Goal: Book appointment/travel/reservation

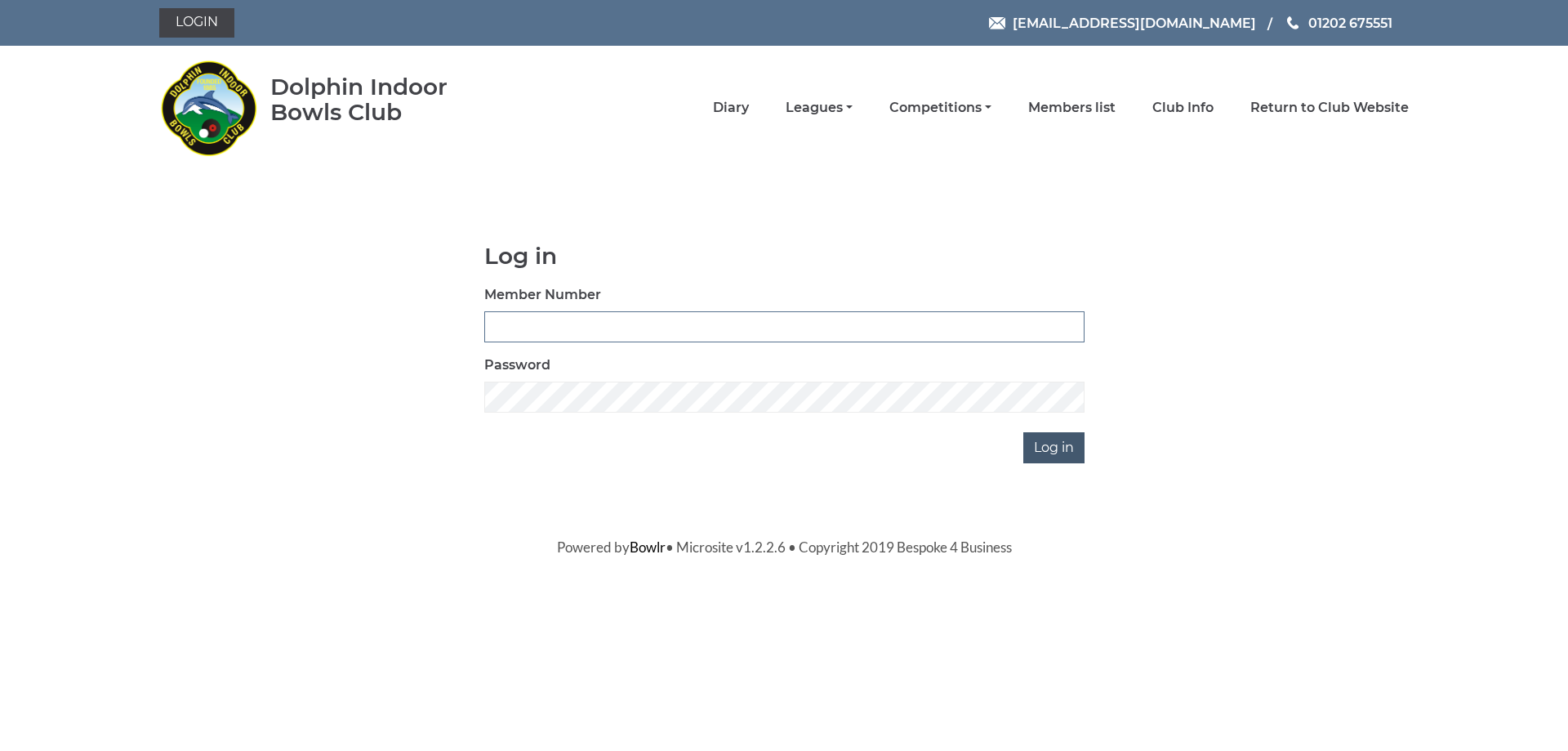
type input "3279"
click at [1043, 447] on input "Log in" at bounding box center [1054, 447] width 61 height 31
click at [1050, 447] on input "Log in" at bounding box center [1054, 447] width 61 height 31
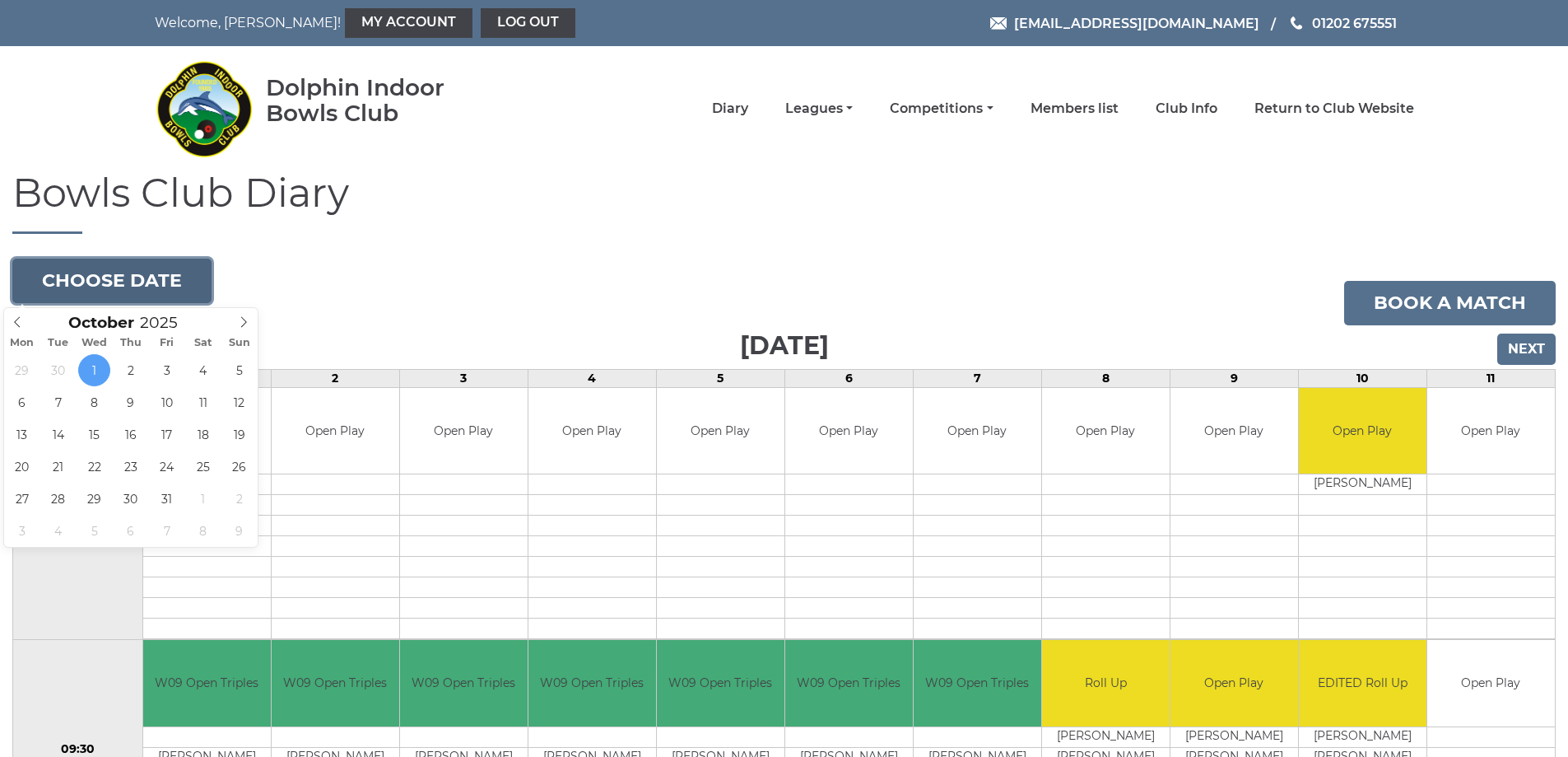
click at [177, 284] on button "Choose date" at bounding box center [112, 280] width 199 height 44
type input "[DATE]"
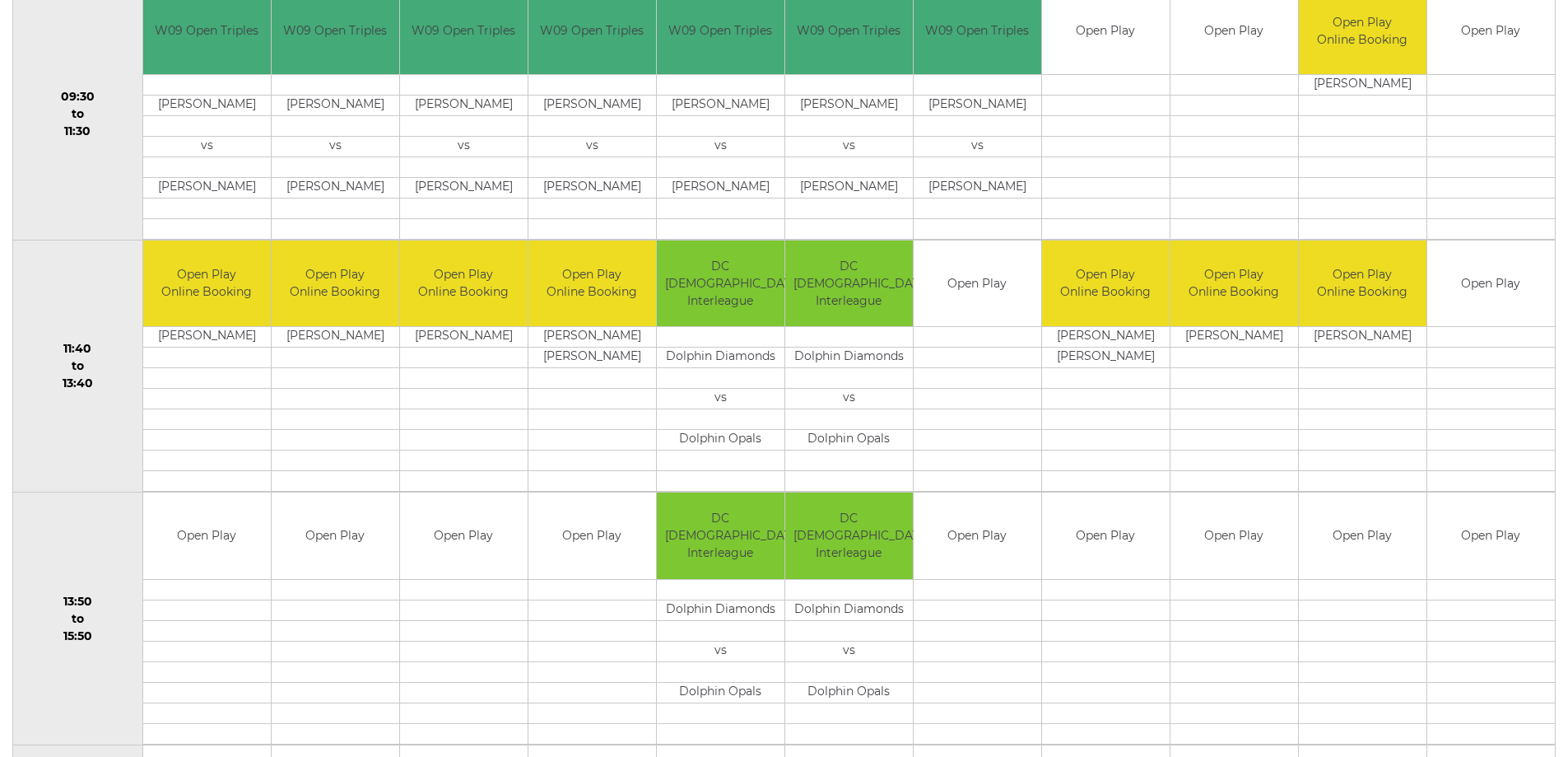
scroll to position [659, 0]
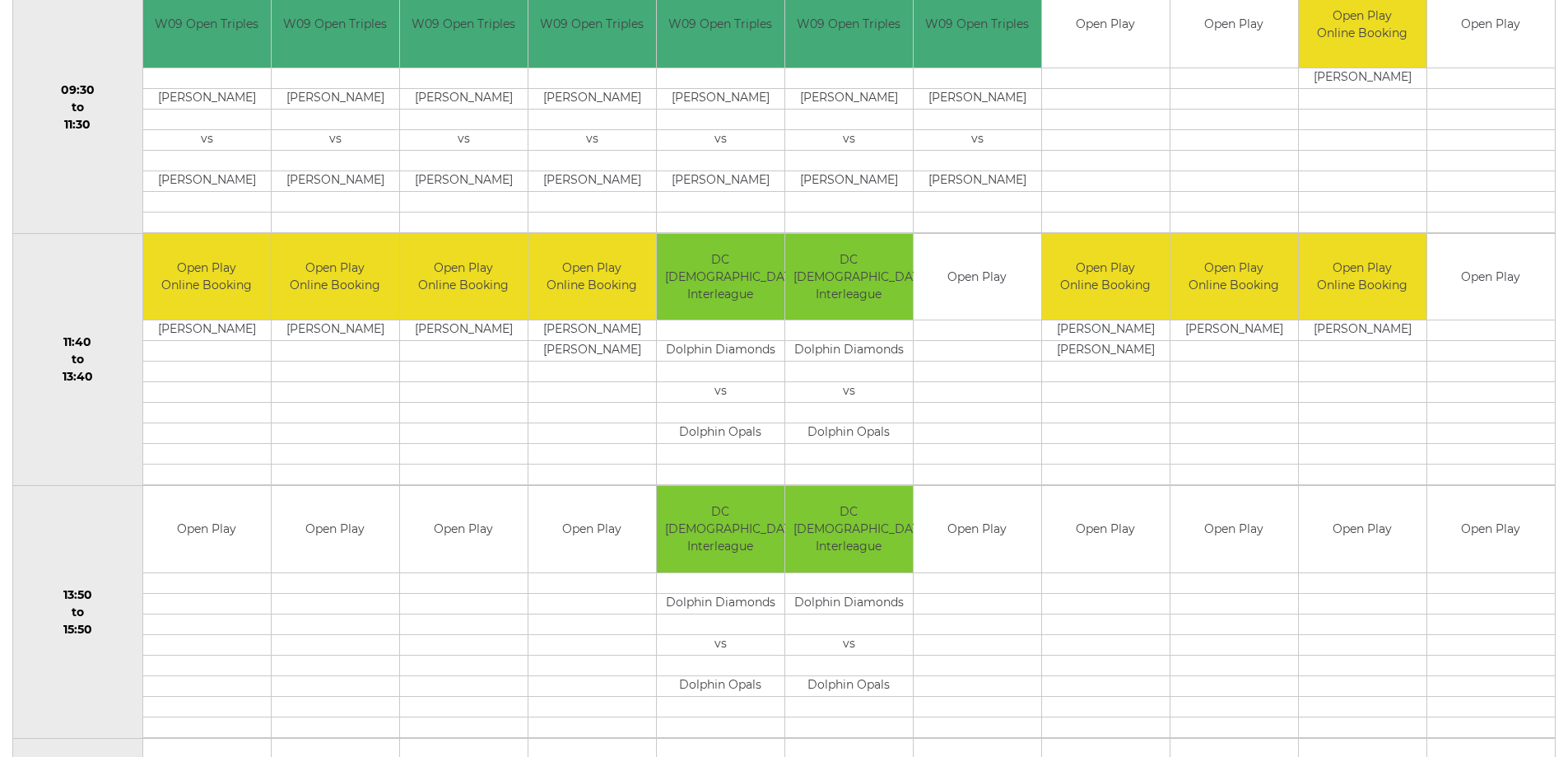
click at [957, 283] on td "Open Play" at bounding box center [977, 277] width 127 height 87
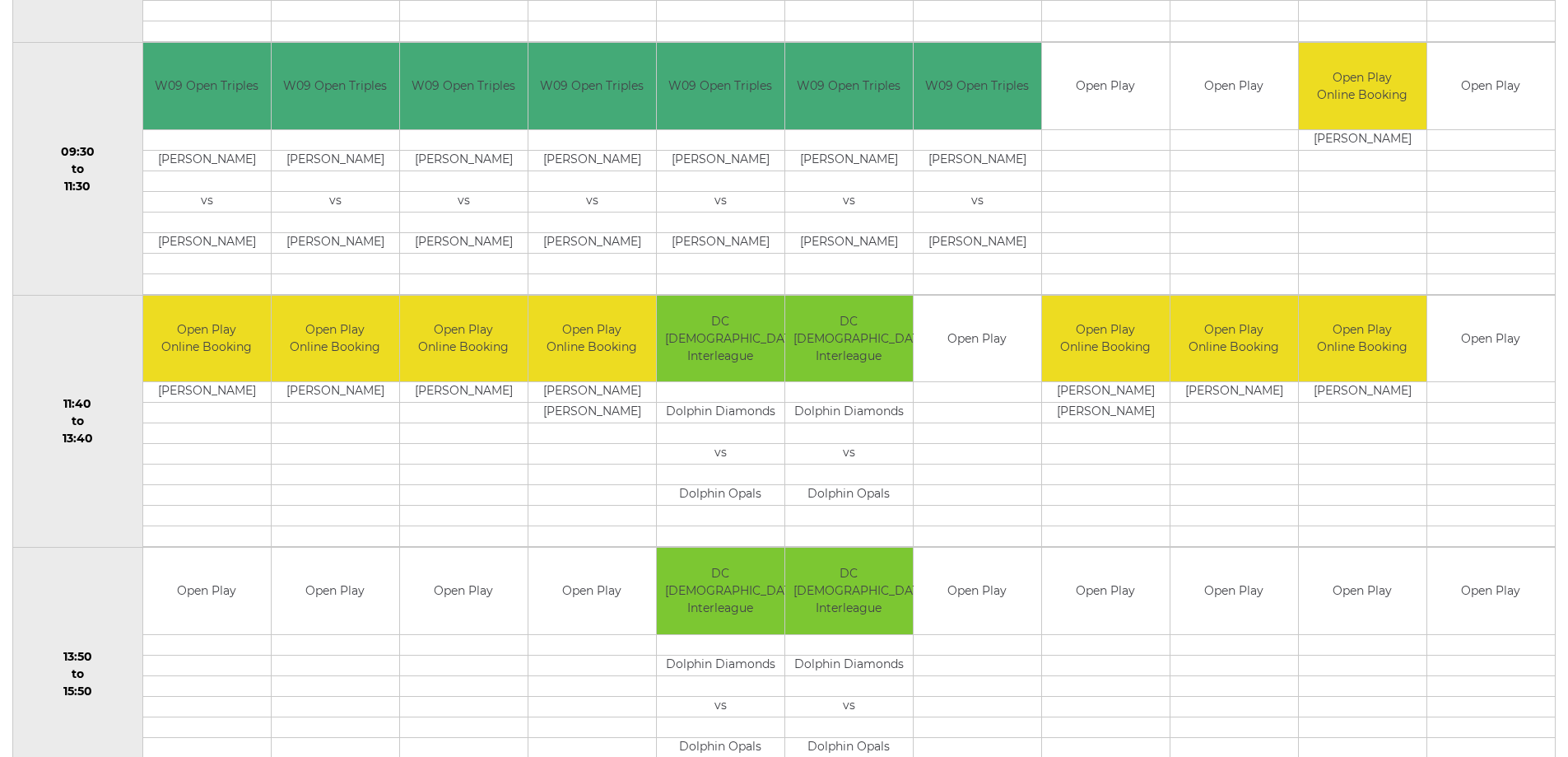
scroll to position [494, 0]
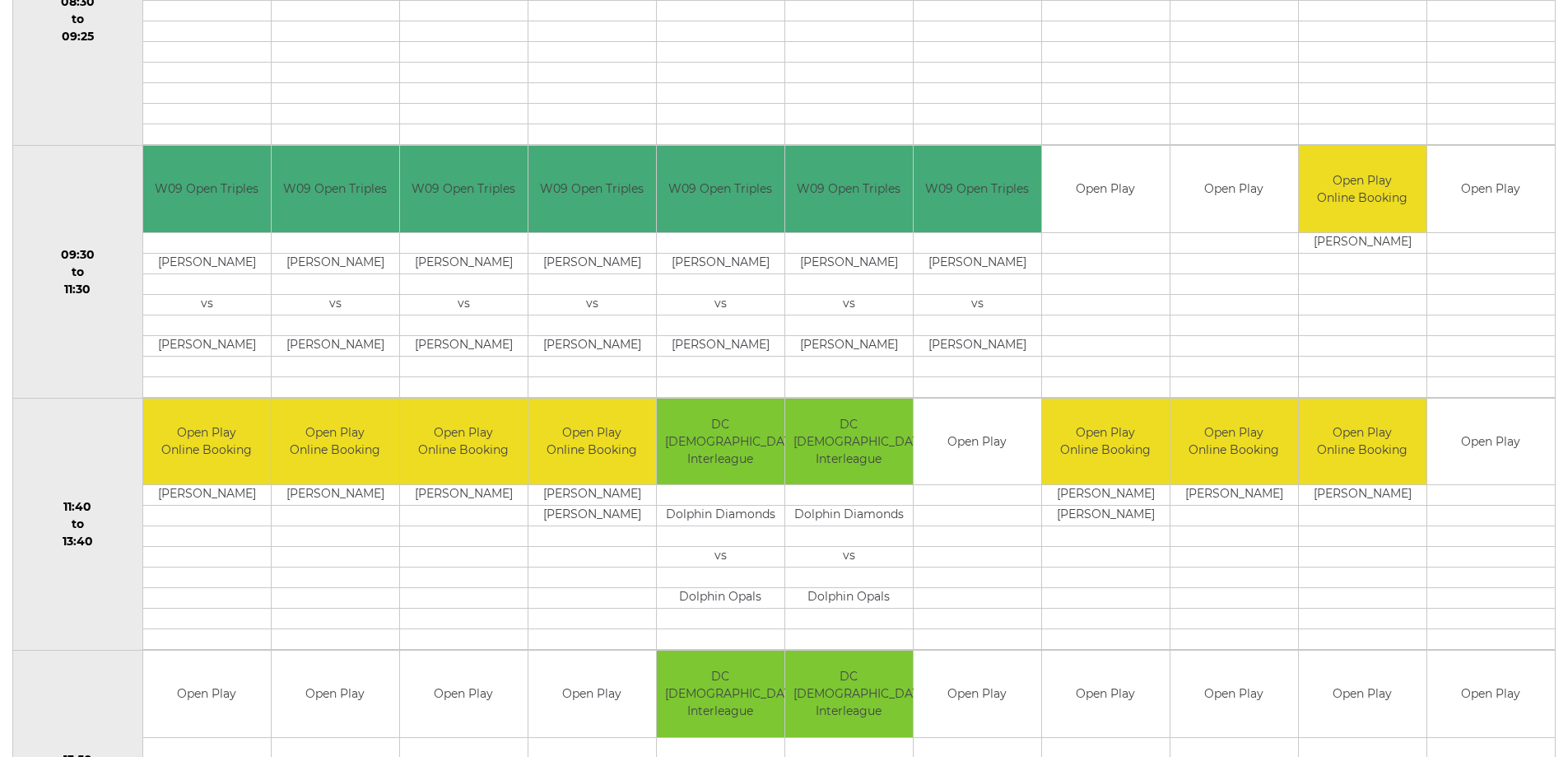
click at [969, 446] on td "Open Play" at bounding box center [977, 442] width 127 height 87
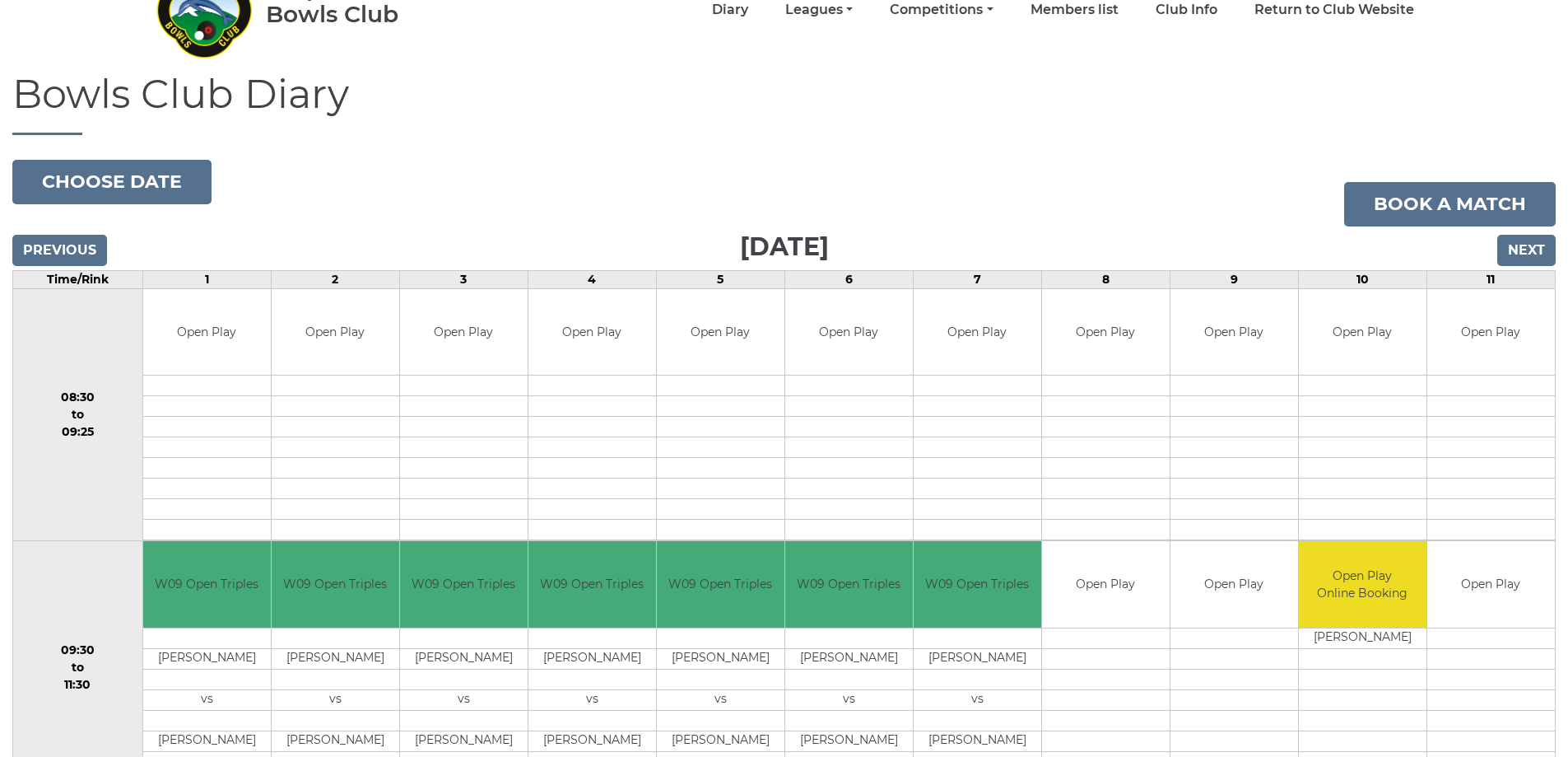
scroll to position [82, 0]
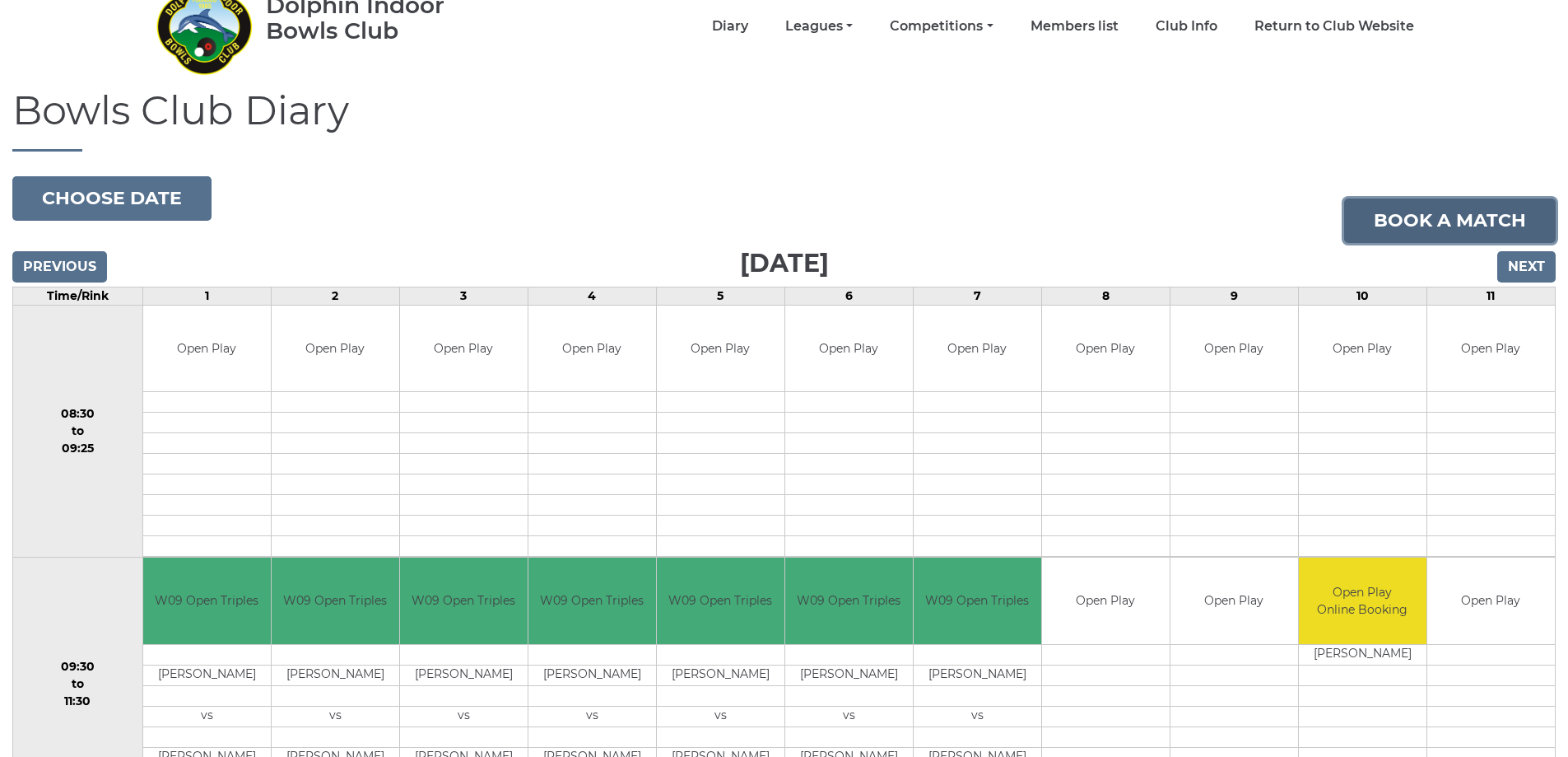
click at [1402, 225] on link "Book a match" at bounding box center [1449, 220] width 211 height 44
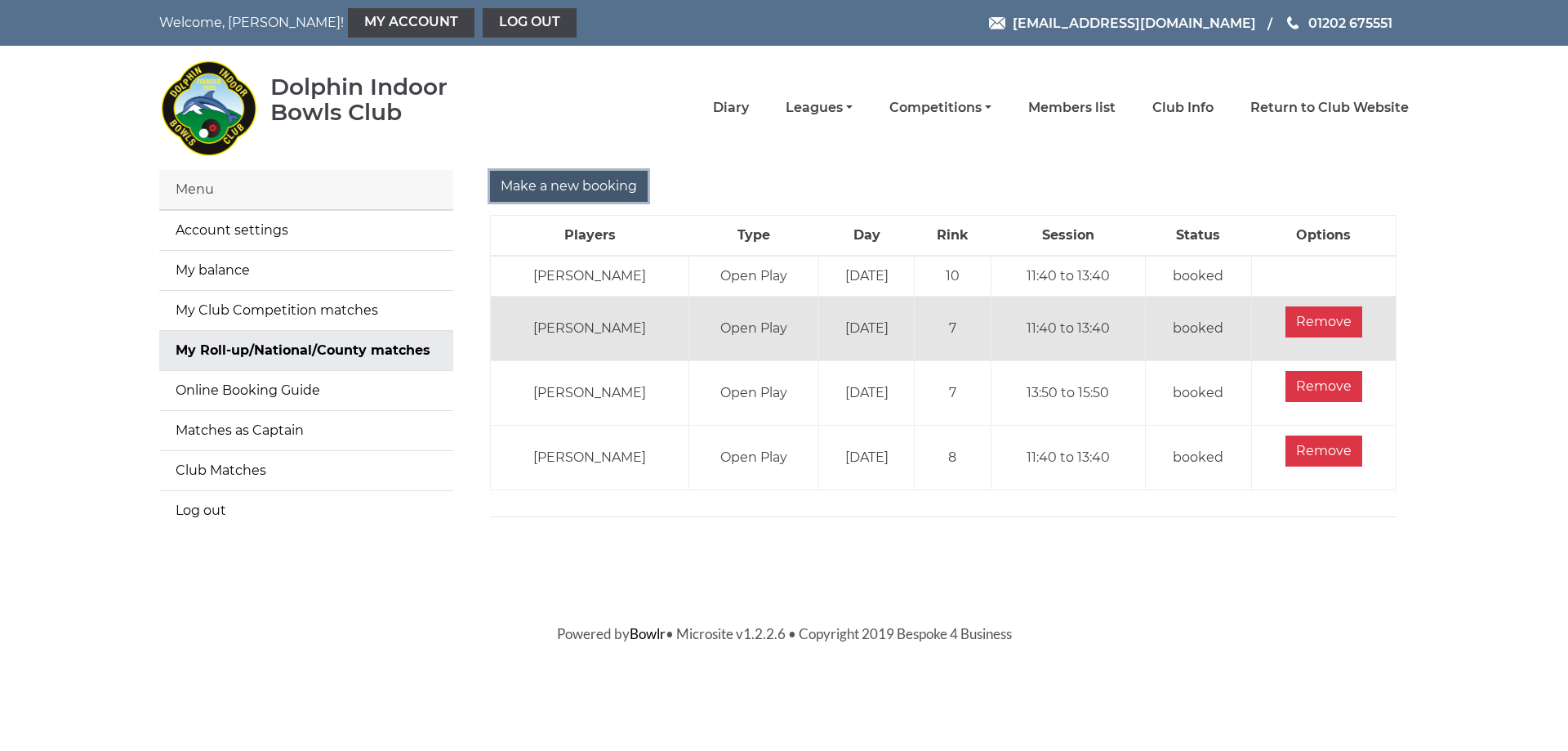
click at [508, 182] on input "Make a new booking" at bounding box center [569, 186] width 157 height 31
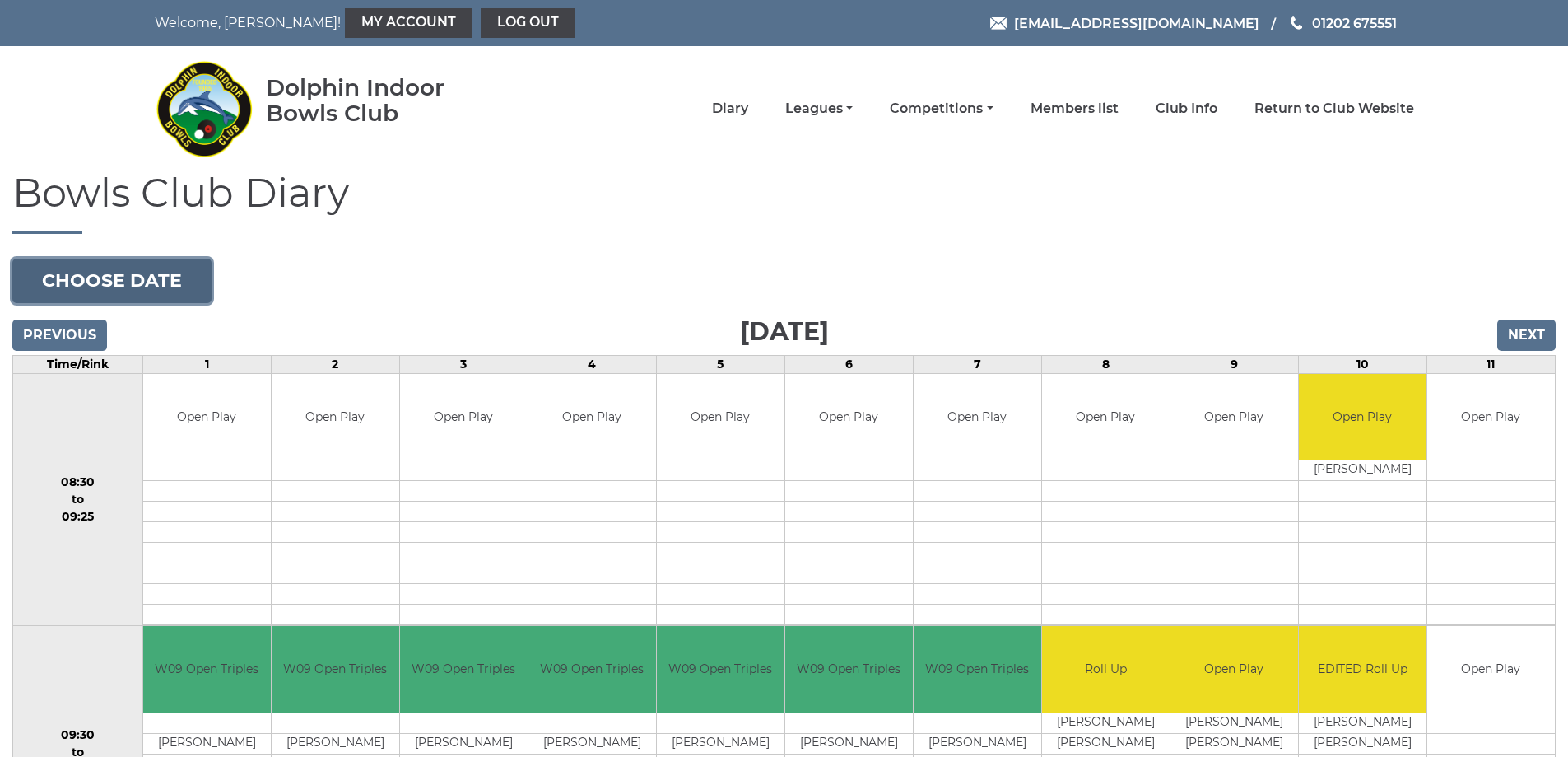
click at [85, 283] on button "Choose date" at bounding box center [112, 280] width 199 height 44
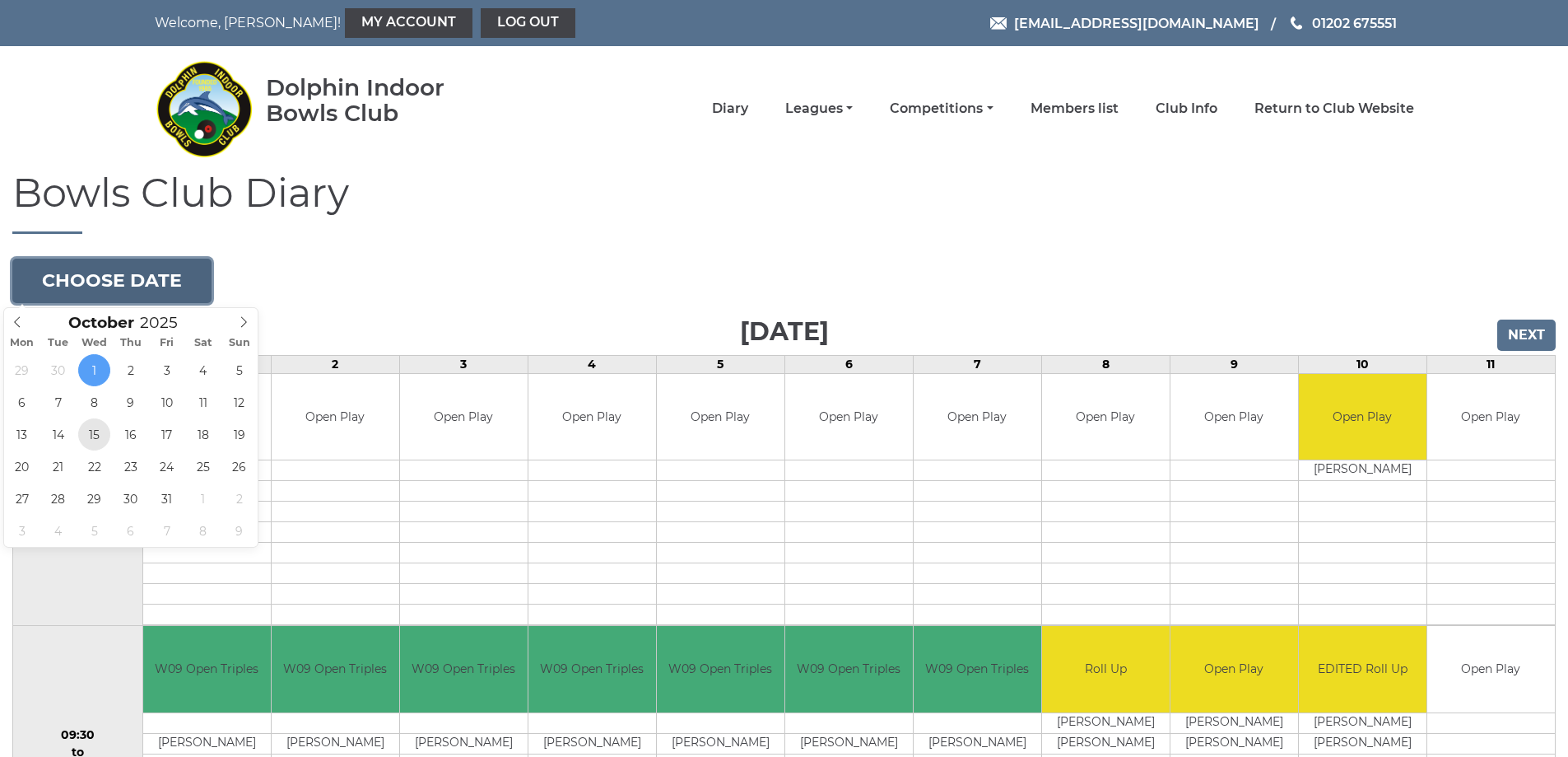
type input "[DATE]"
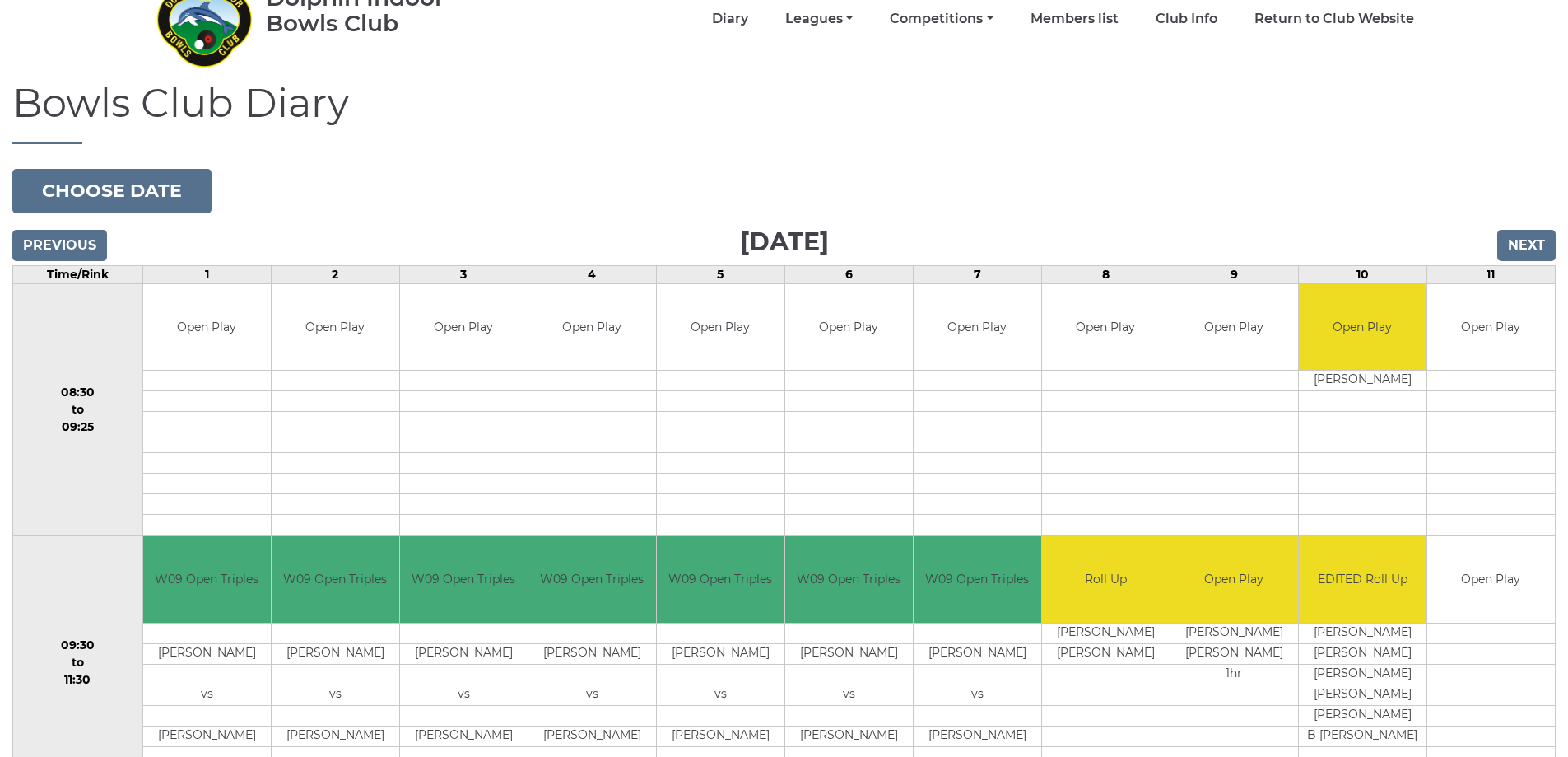
scroll to position [82, 0]
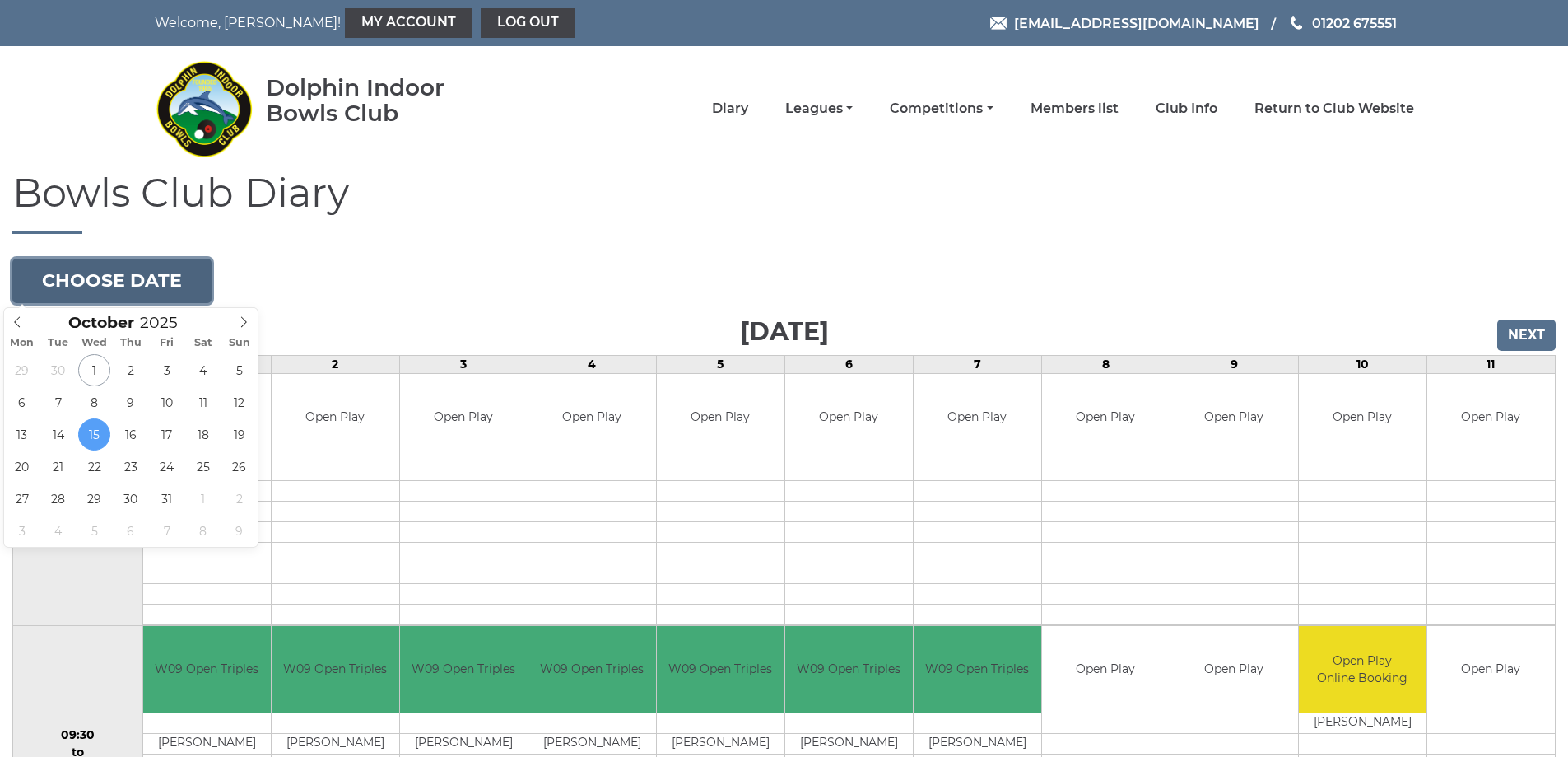
click at [122, 273] on button "Choose date" at bounding box center [112, 280] width 199 height 44
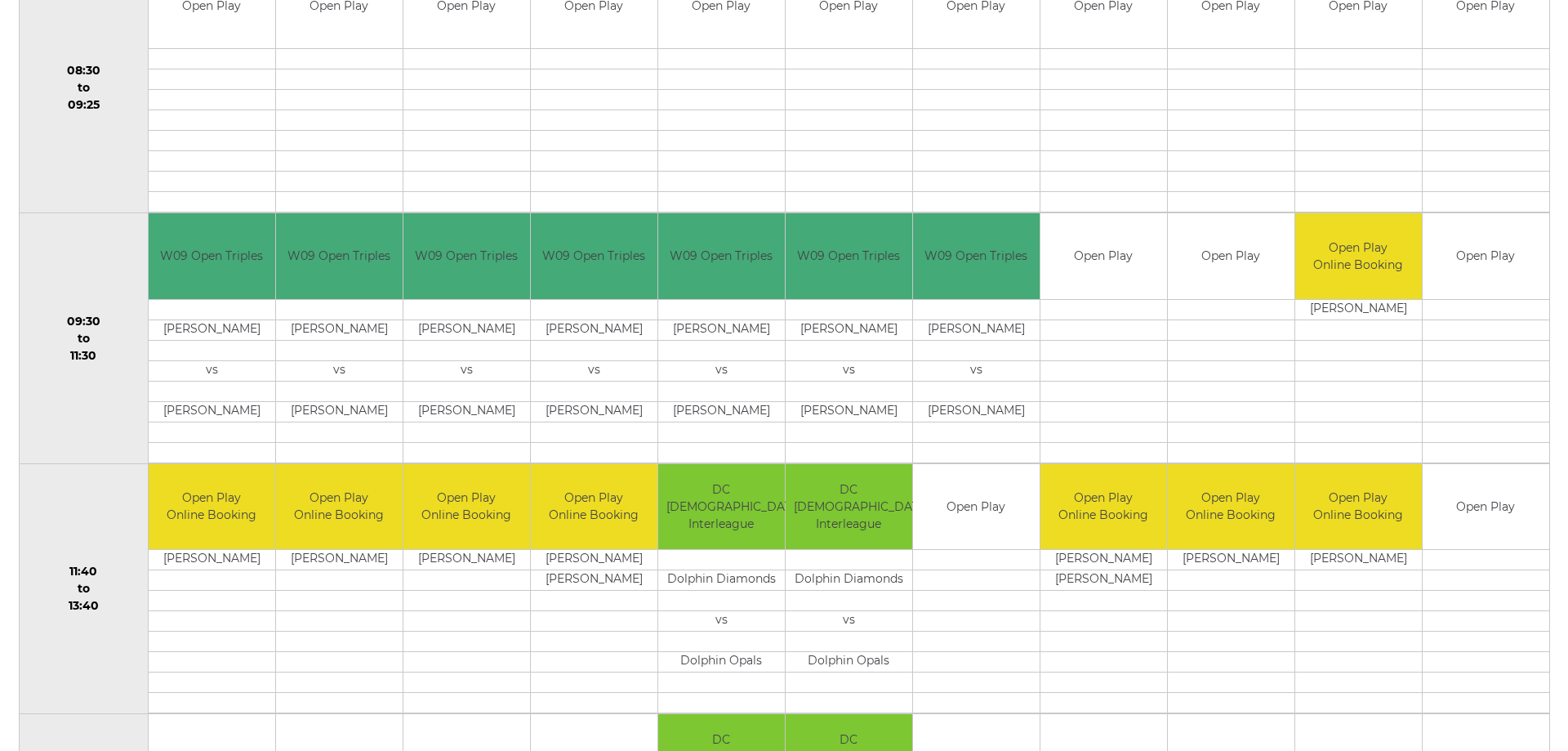
scroll to position [490, 0]
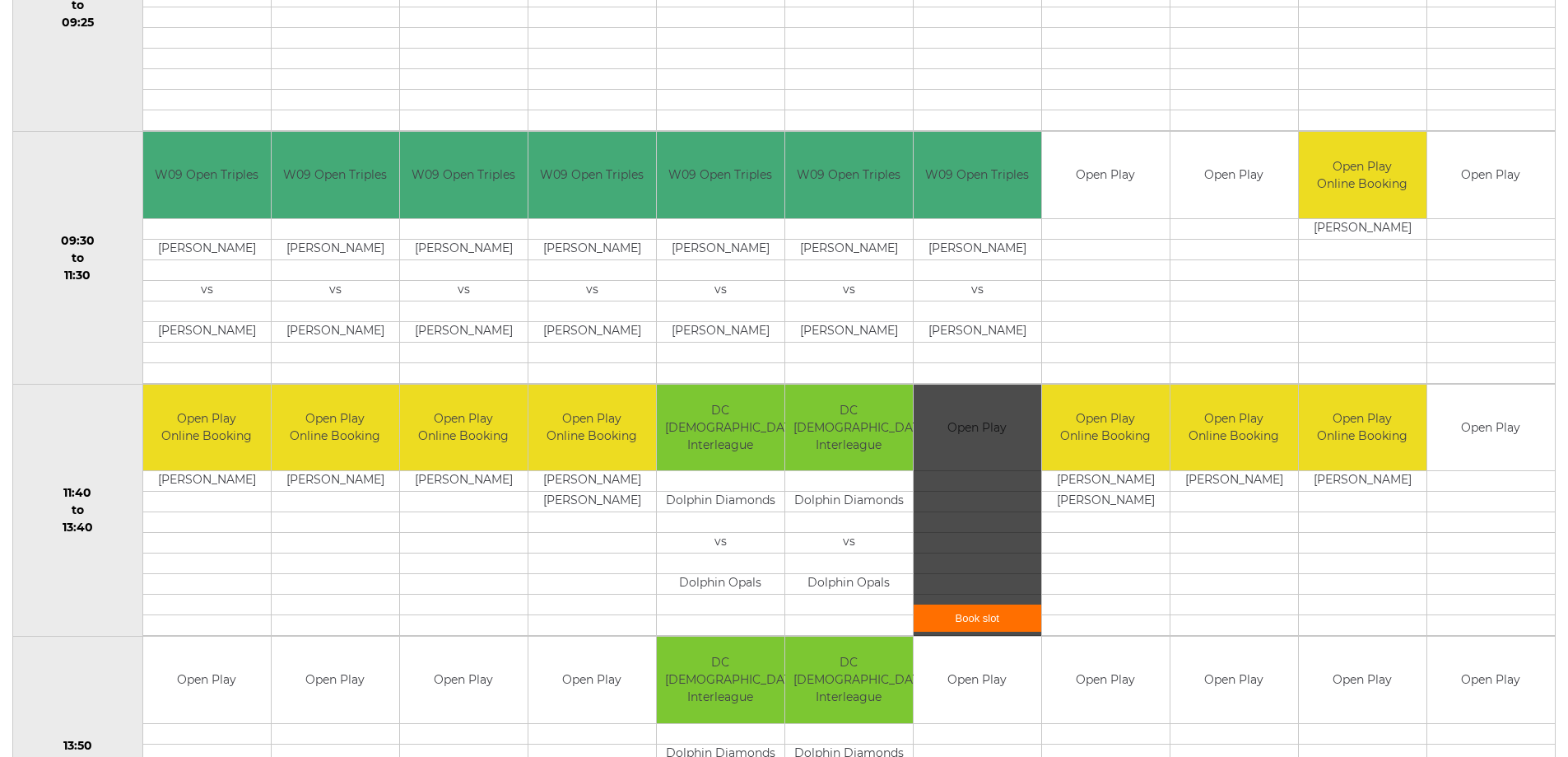
click at [1008, 621] on link "Book slot" at bounding box center [977, 617] width 127 height 27
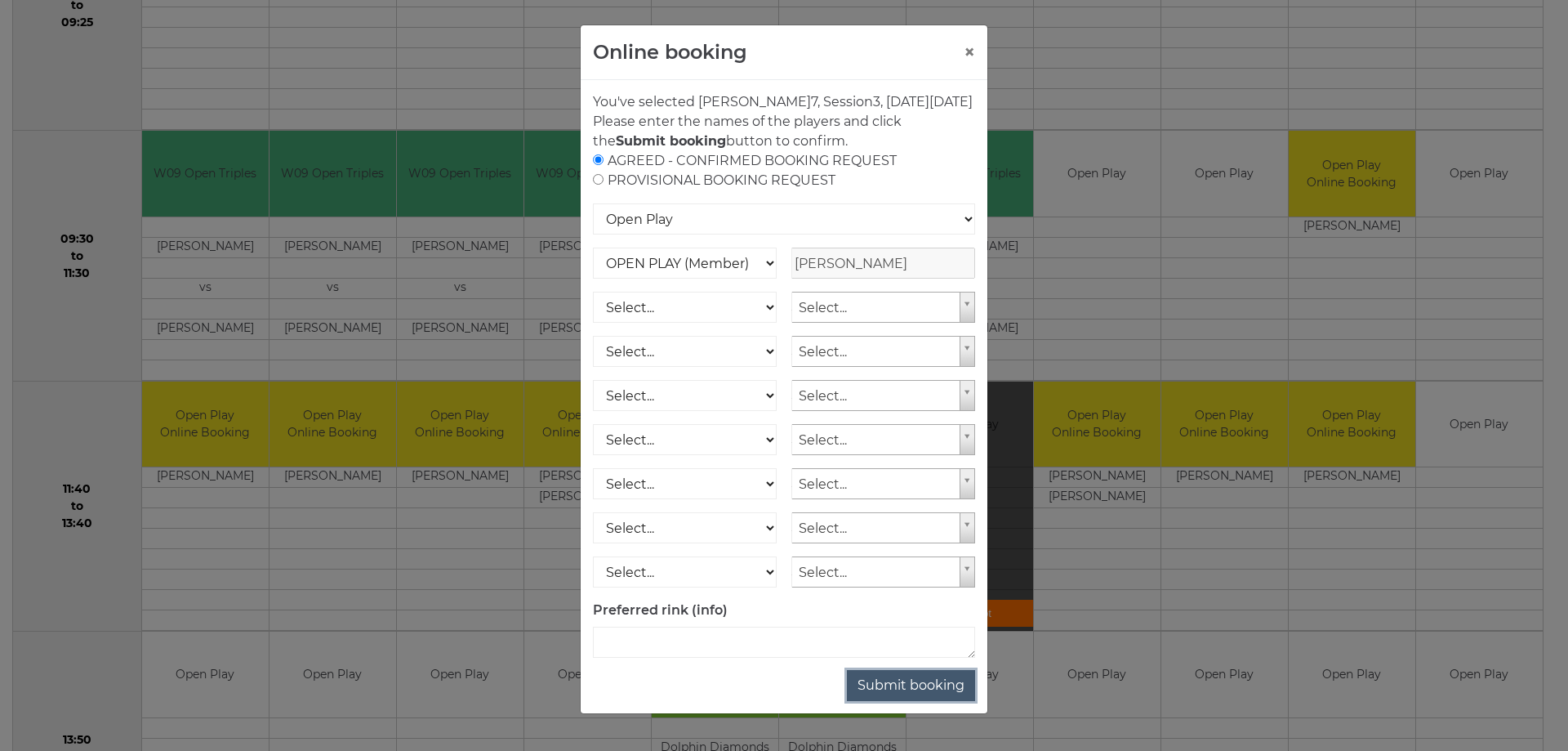
click at [878, 701] on button "Submit booking" at bounding box center [911, 686] width 128 height 31
